Goal: Find contact information: Find contact information

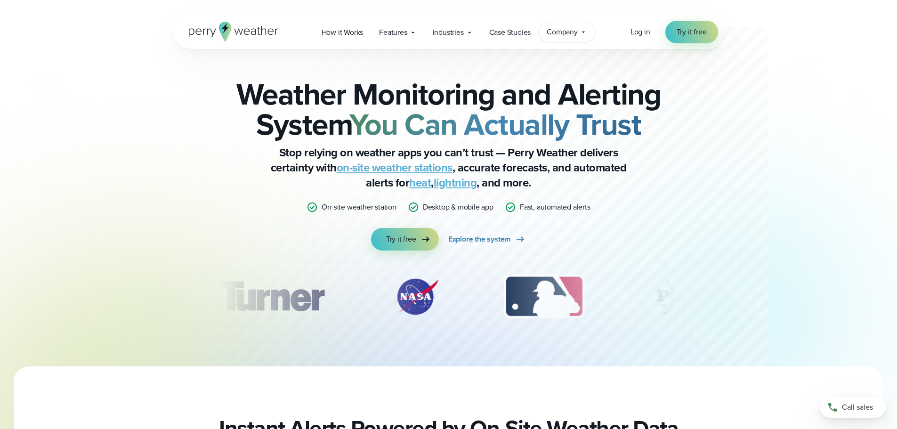
click at [568, 30] on span "Company" at bounding box center [562, 31] width 31 height 11
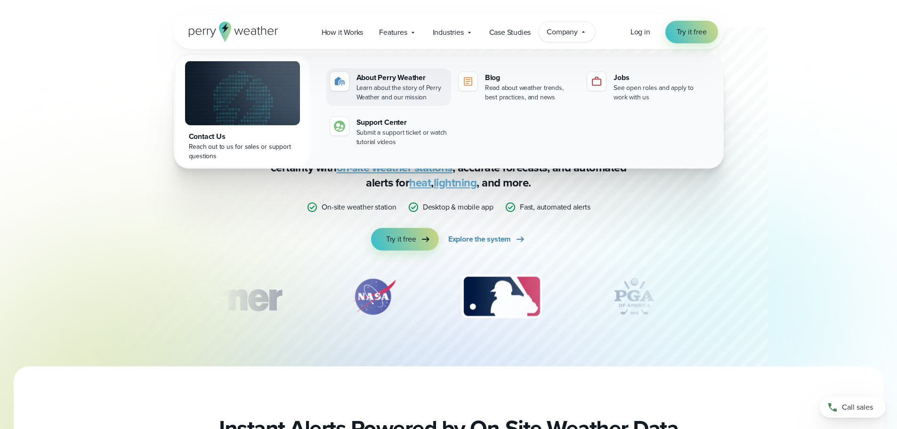
click at [392, 89] on div "Learn about the story of Perry Weather and our mission" at bounding box center [401, 92] width 91 height 19
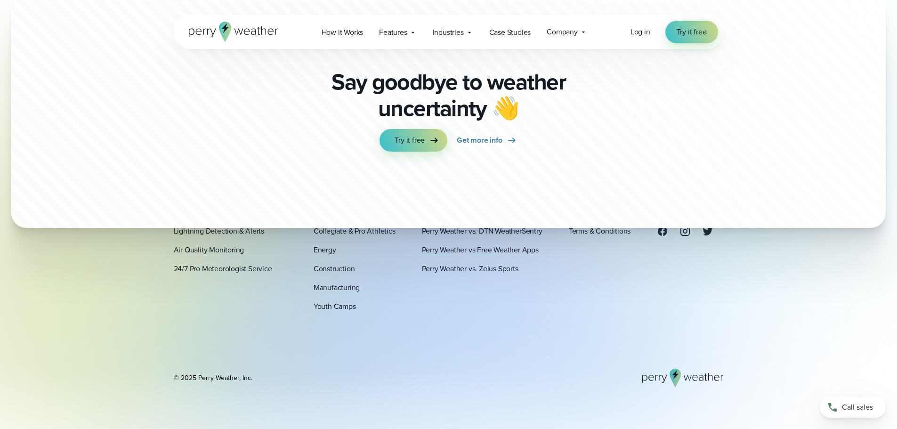
scroll to position [2656, 0]
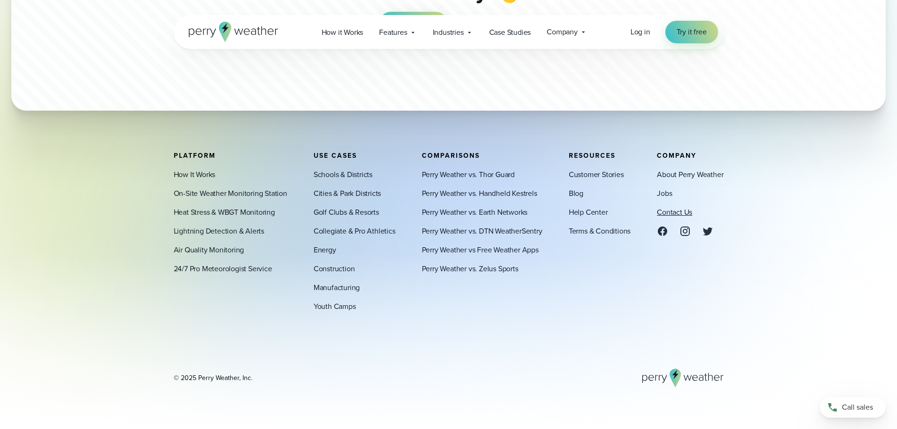
click at [675, 211] on link "Contact Us" at bounding box center [674, 212] width 35 height 11
